Goal: Transaction & Acquisition: Purchase product/service

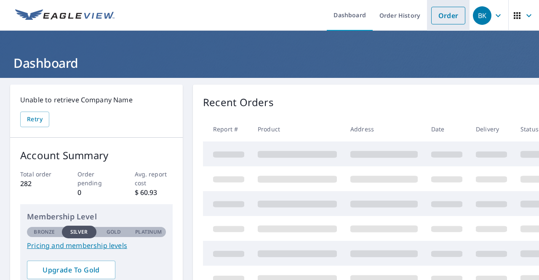
click at [447, 17] on link "Order" at bounding box center [448, 16] width 34 height 18
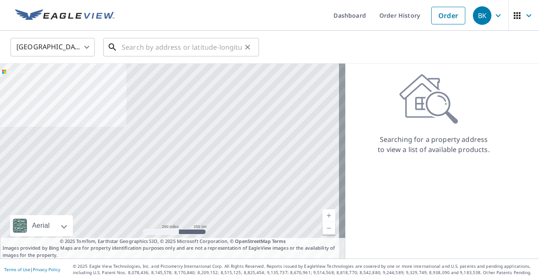
click at [142, 52] on input "text" at bounding box center [182, 47] width 120 height 24
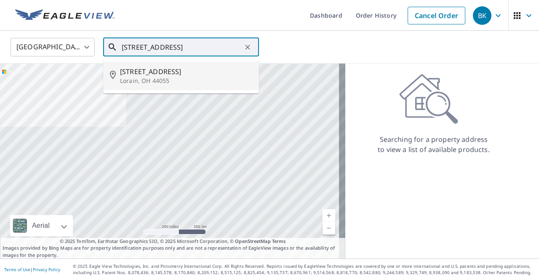
click at [168, 69] on span "[STREET_ADDRESS]" at bounding box center [186, 72] width 132 height 10
type input "[STREET_ADDRESS]"
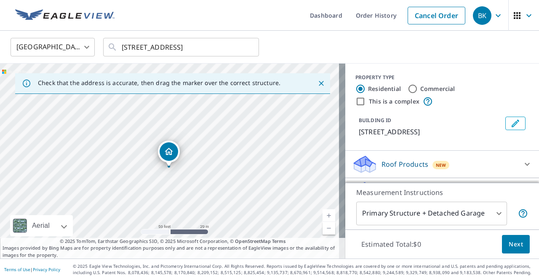
drag, startPoint x: 174, startPoint y: 188, endPoint x: 173, endPoint y: 194, distance: 6.8
click at [173, 194] on div "[STREET_ADDRESS]" at bounding box center [172, 161] width 345 height 195
drag, startPoint x: 166, startPoint y: 162, endPoint x: 166, endPoint y: 167, distance: 5.1
click at [522, 162] on icon at bounding box center [527, 164] width 10 height 10
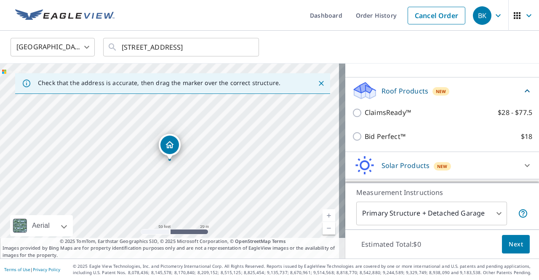
scroll to position [84, 0]
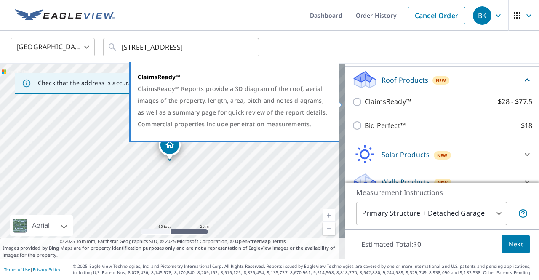
click at [352, 101] on input "ClaimsReady™ $28 - $77.5" at bounding box center [358, 102] width 13 height 10
checkbox input "true"
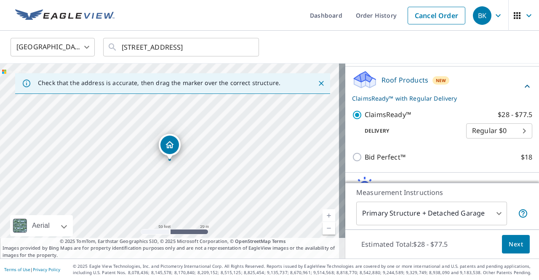
click at [492, 212] on body "BK BK Dashboard Order History Cancel Order BK [GEOGRAPHIC_DATA] [GEOGRAPHIC_DAT…" at bounding box center [269, 140] width 539 height 280
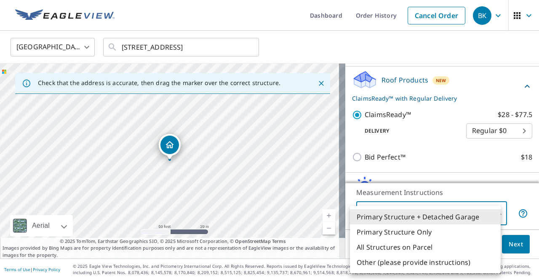
click at [412, 230] on li "Primary Structure Only" at bounding box center [425, 231] width 151 height 15
type input "2"
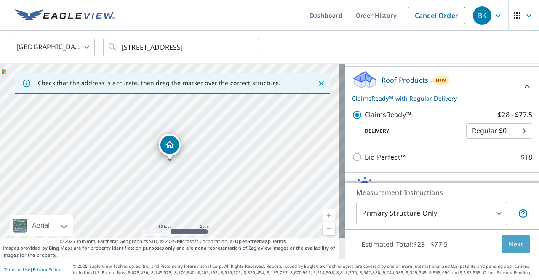
click at [510, 245] on span "Next" at bounding box center [515, 244] width 14 height 11
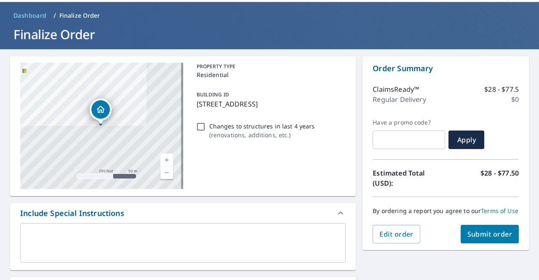
scroll to position [42, 0]
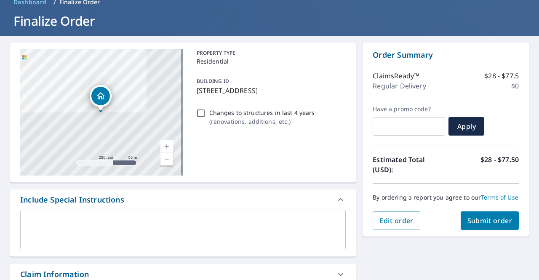
click at [475, 225] on span "Submit order" at bounding box center [489, 220] width 45 height 9
